Goal: Information Seeking & Learning: Learn about a topic

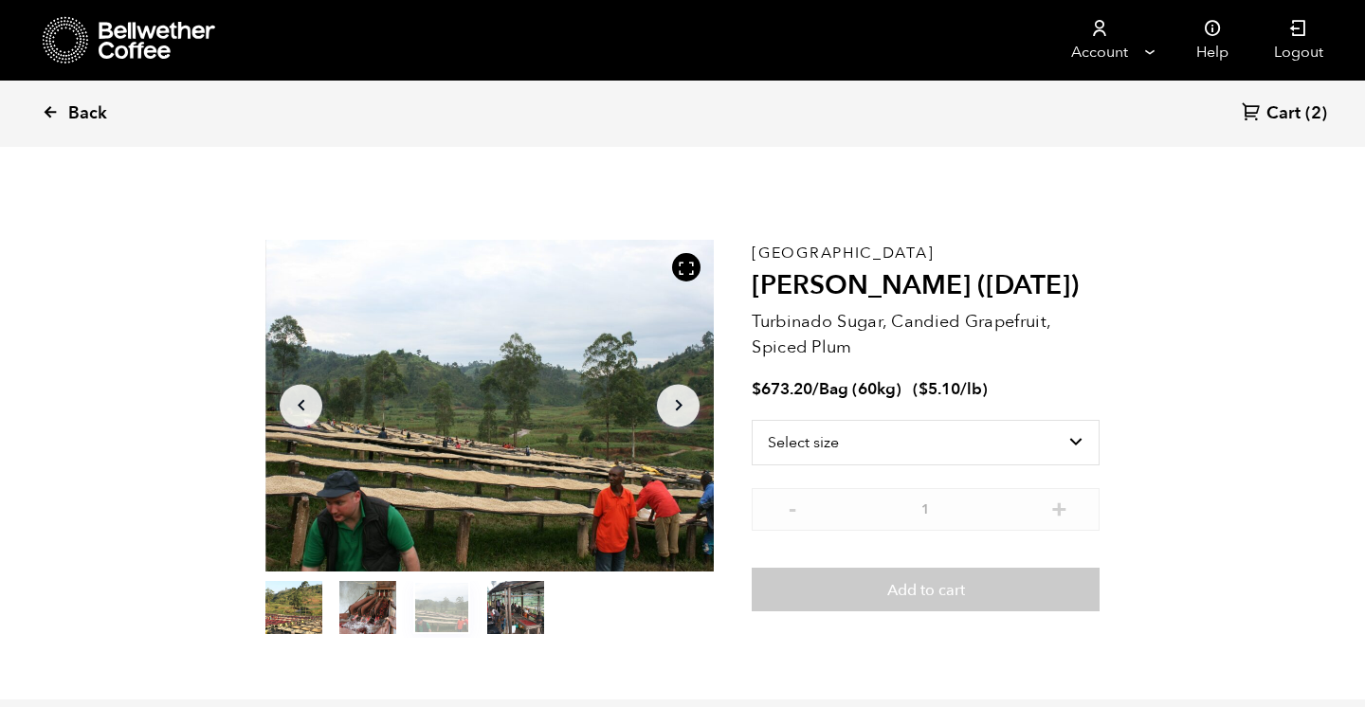
click at [62, 104] on link "Back" at bounding box center [101, 114] width 118 height 64
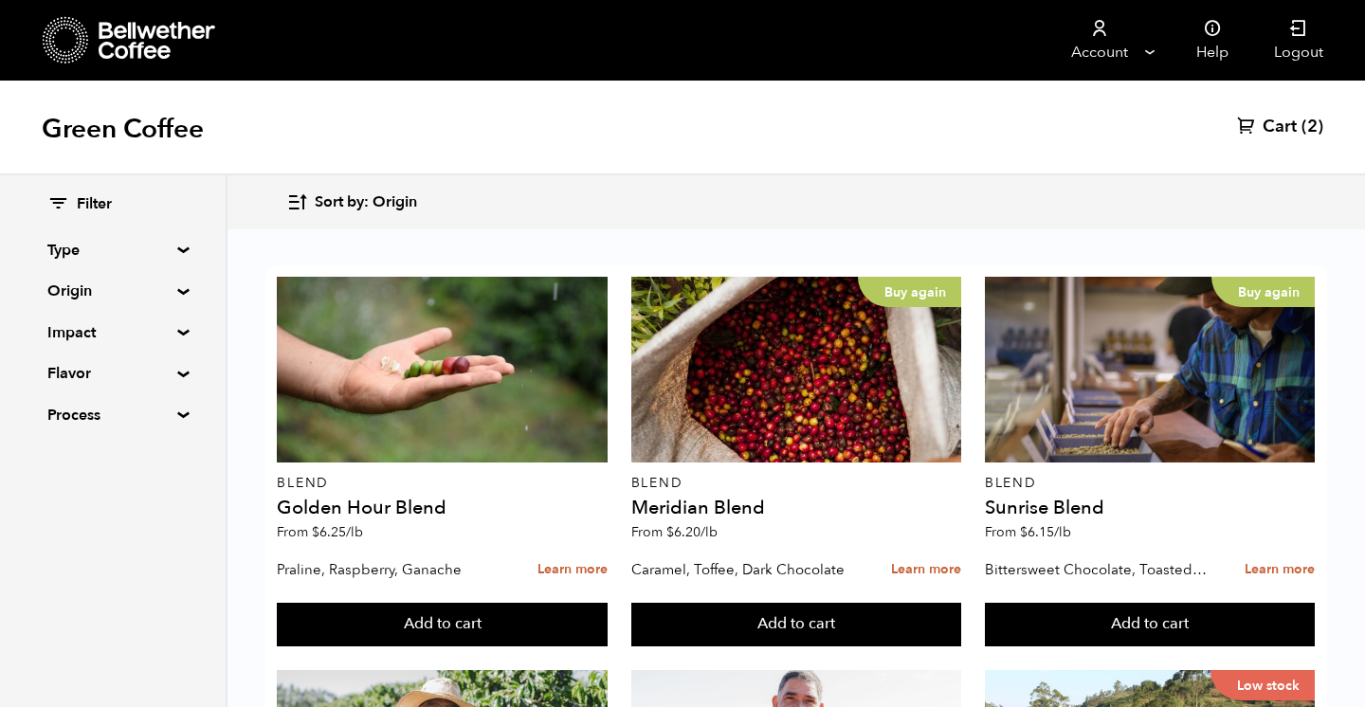
click at [66, 198] on icon at bounding box center [58, 203] width 22 height 23
click at [103, 206] on span "Filter" at bounding box center [94, 204] width 35 height 21
click at [79, 374] on summary "Flavor" at bounding box center [112, 373] width 131 height 23
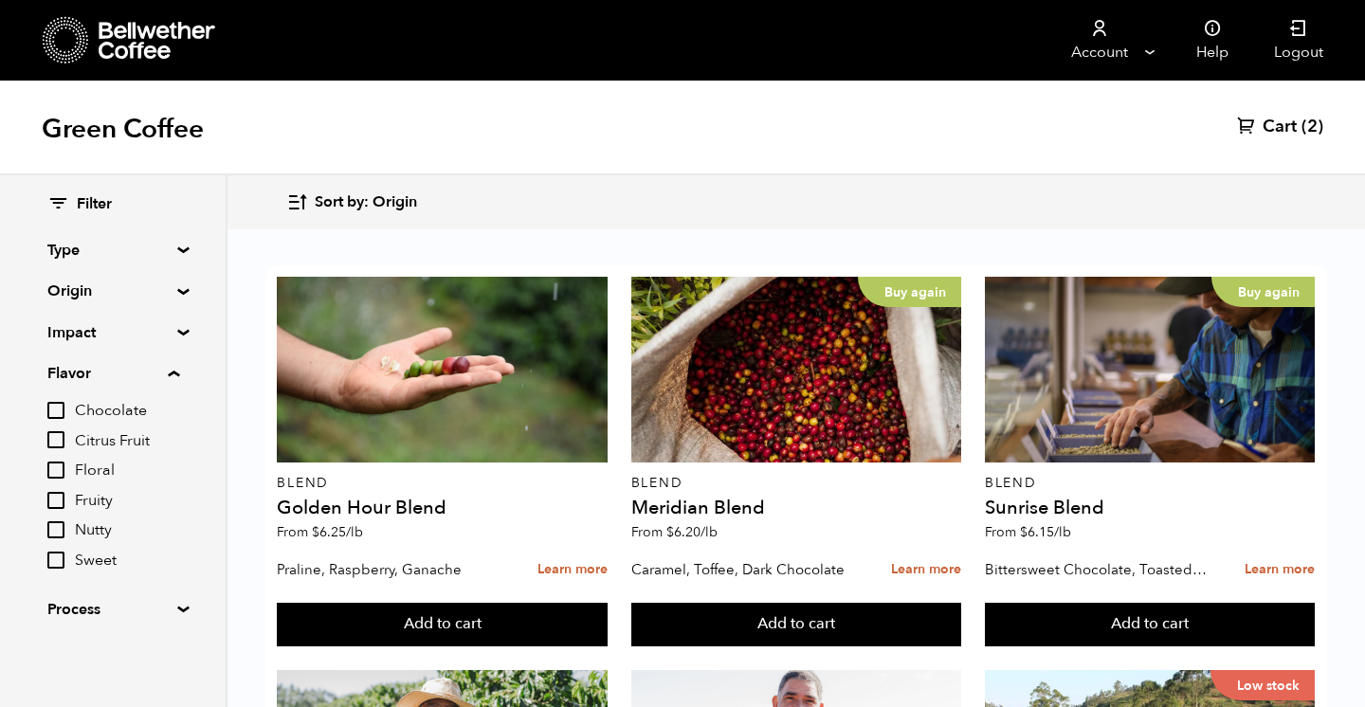
click at [72, 328] on summary "Impact" at bounding box center [112, 332] width 131 height 23
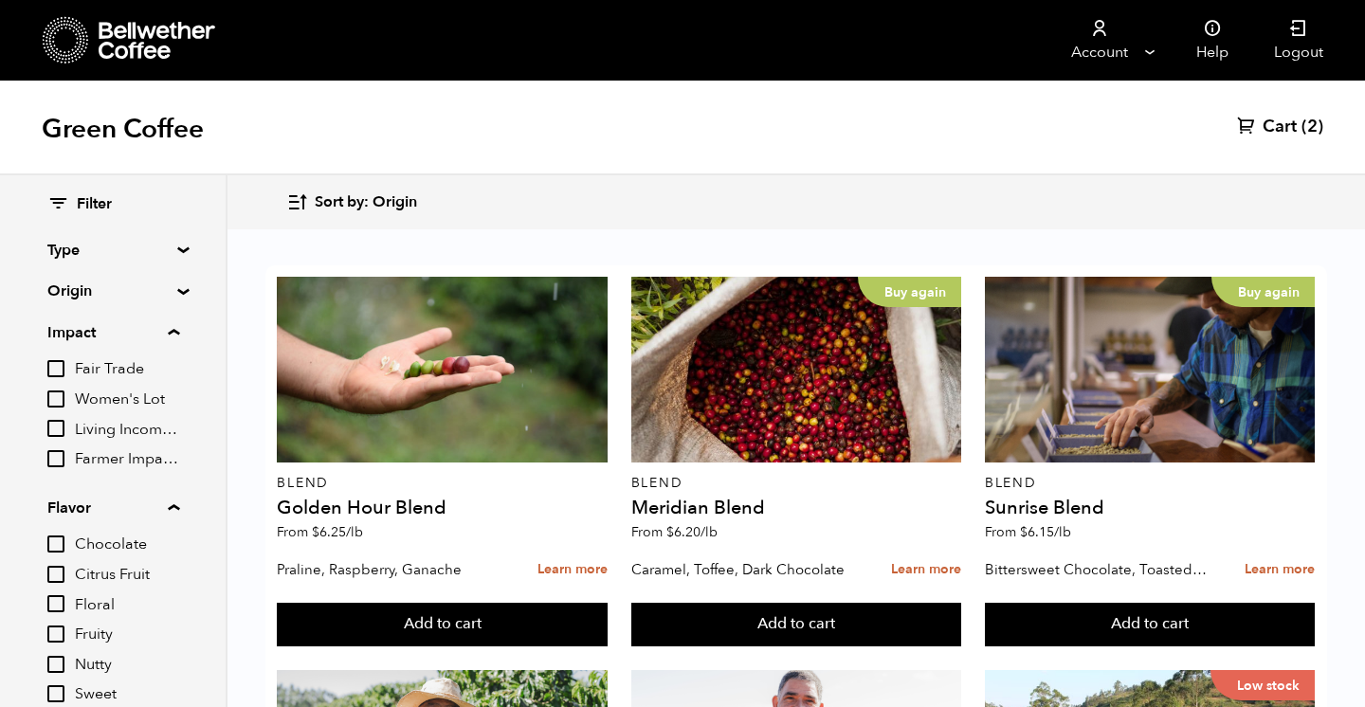
click at [67, 293] on summary "Origin" at bounding box center [112, 291] width 131 height 23
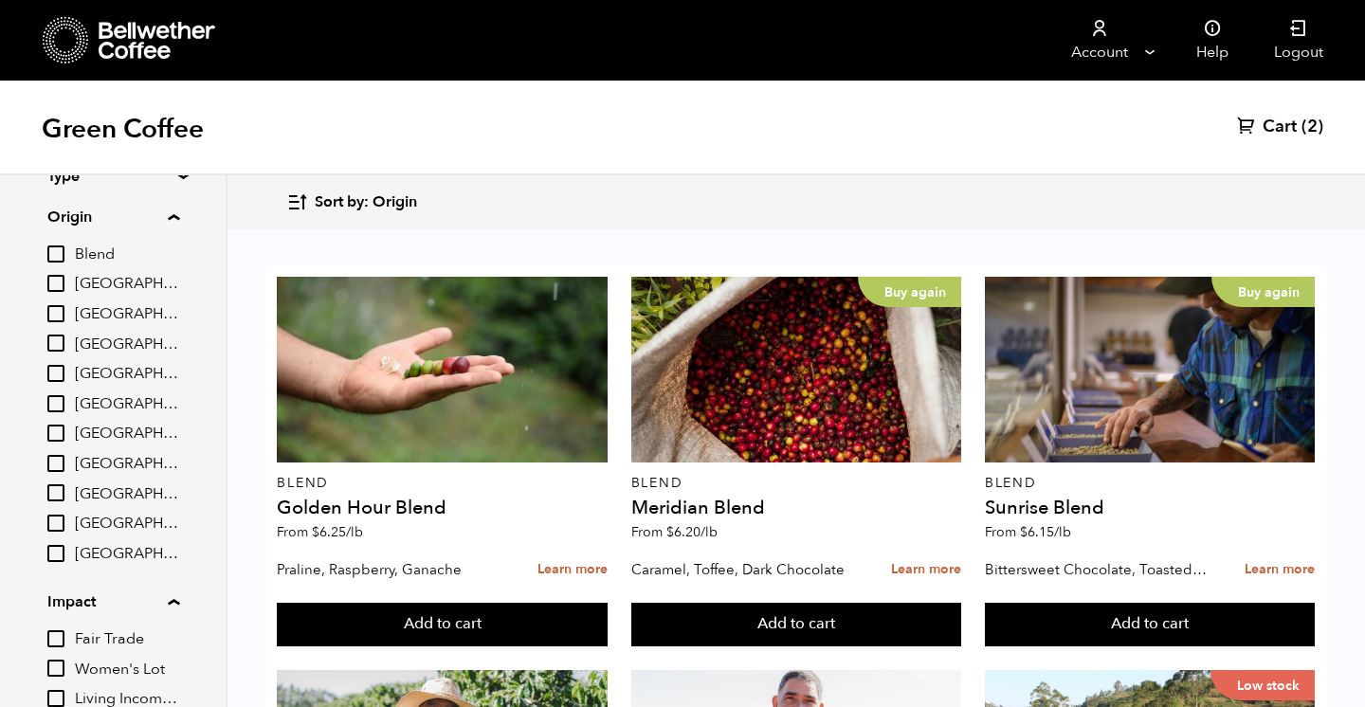
scroll to position [82, 0]
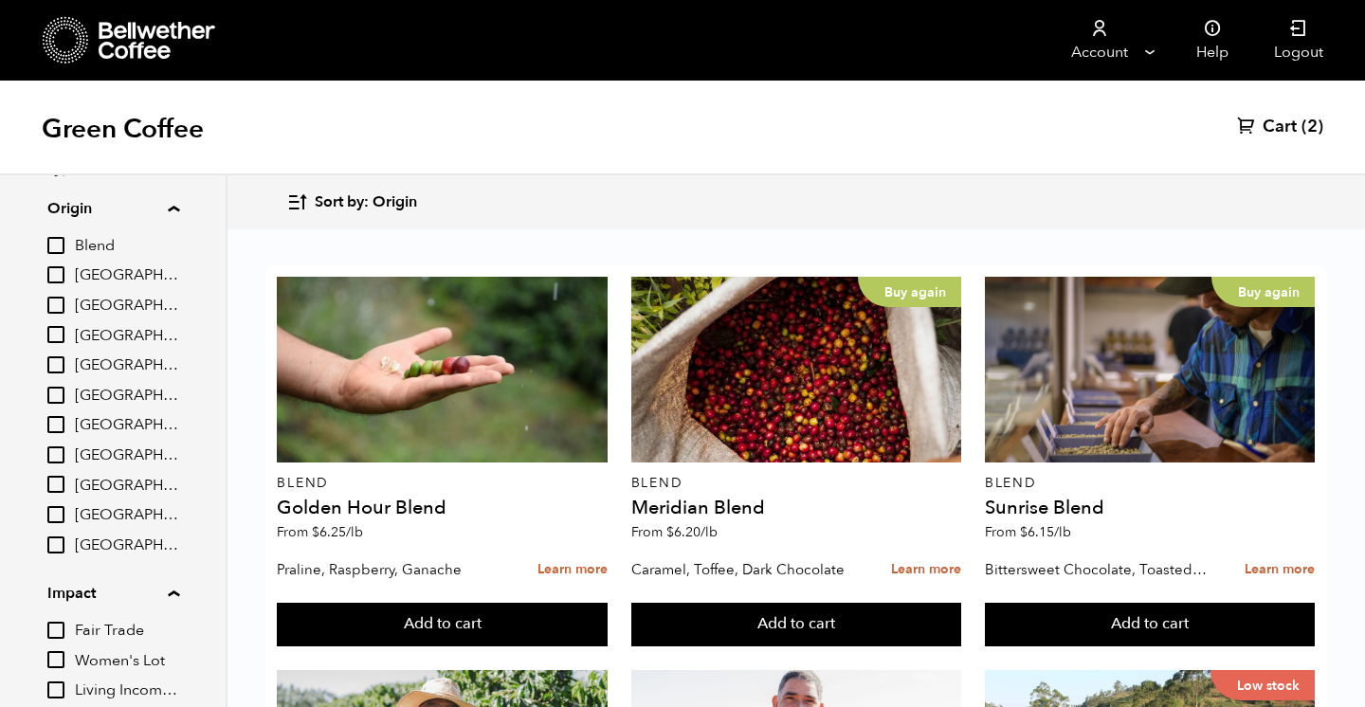
click at [61, 454] on input "[GEOGRAPHIC_DATA]" at bounding box center [55, 454] width 17 height 17
checkbox input "true"
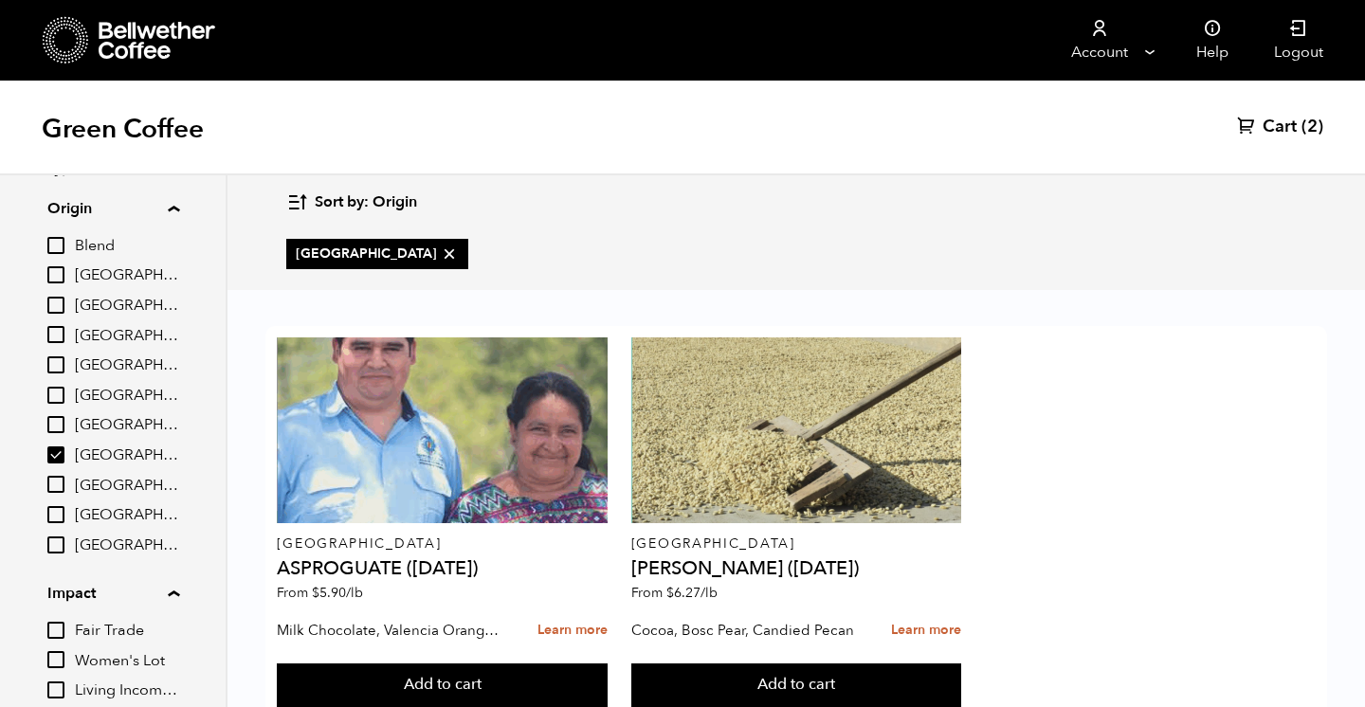
scroll to position [59, 0]
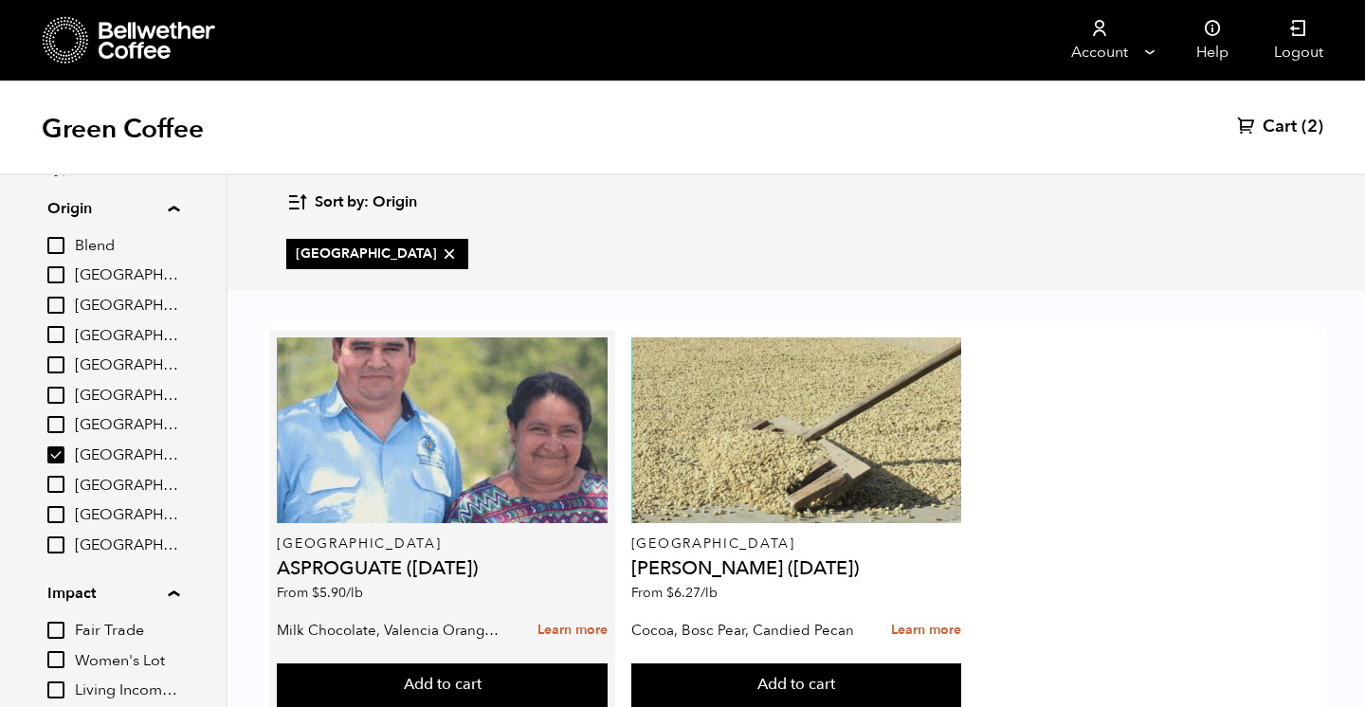
click at [409, 616] on p "Milk Chocolate, Valencia Orange, Agave" at bounding box center [389, 630] width 225 height 28
click at [582, 610] on link "Learn more" at bounding box center [572, 630] width 70 height 41
